Goal: Find specific page/section: Find specific page/section

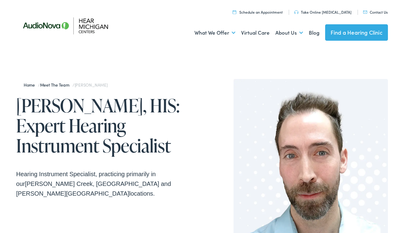
click at [58, 85] on link "Meet the Team" at bounding box center [56, 85] width 32 height 6
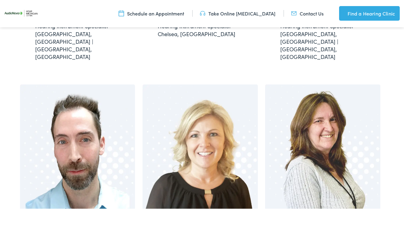
scroll to position [877, 0]
click at [103, 149] on img at bounding box center [77, 146] width 115 height 124
